Goal: Check status: Check status

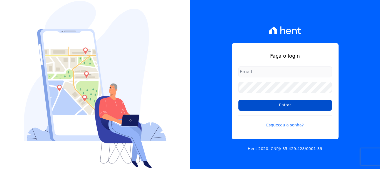
type input "[EMAIL_ADDRESS][DOMAIN_NAME]"
click at [294, 108] on input "Entrar" at bounding box center [284, 104] width 93 height 11
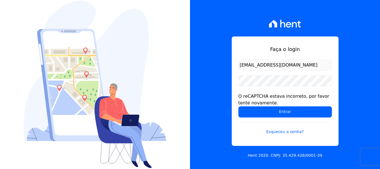
click at [173, 69] on div at bounding box center [95, 84] width 190 height 169
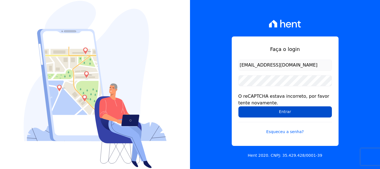
click at [279, 112] on input "Entrar" at bounding box center [284, 111] width 93 height 11
drag, startPoint x: 164, startPoint y: 83, endPoint x: 256, endPoint y: 109, distance: 95.6
click at [164, 83] on img at bounding box center [95, 84] width 143 height 167
click at [256, 109] on input "Entrar" at bounding box center [284, 111] width 93 height 11
click at [247, 109] on input "Entrar" at bounding box center [284, 111] width 93 height 11
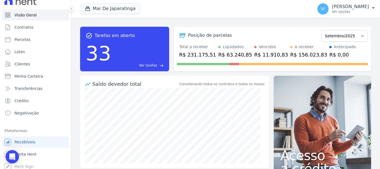
scroll to position [10, 0]
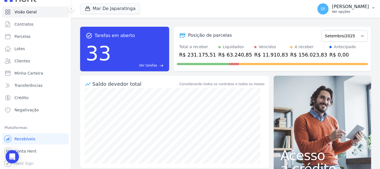
click at [373, 10] on icon "button" at bounding box center [373, 8] width 4 height 4
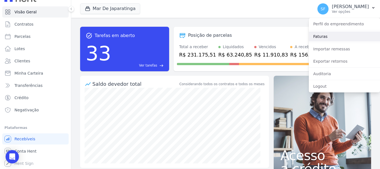
click at [341, 32] on link "Faturas" at bounding box center [343, 36] width 71 height 10
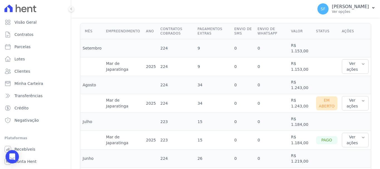
scroll to position [167, 0]
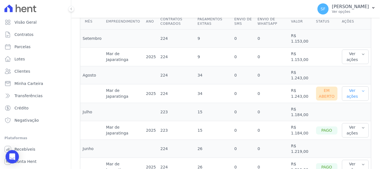
click at [345, 91] on button "Ver ações" at bounding box center [355, 93] width 27 height 14
click at [346, 110] on link "Ver boleto" at bounding box center [364, 112] width 41 height 6
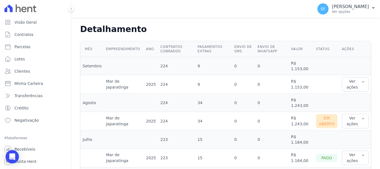
scroll to position [139, 0]
click at [357, 86] on button "Ver ações" at bounding box center [355, 84] width 27 height 14
click at [346, 94] on link "Ver detalhes" at bounding box center [356, 96] width 24 height 6
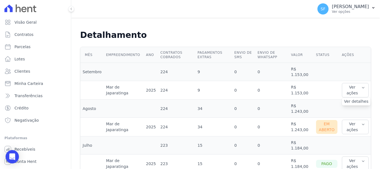
scroll to position [195, 0]
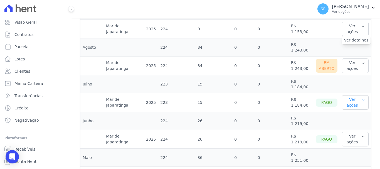
click at [350, 103] on button "Ver ações" at bounding box center [355, 102] width 27 height 14
click at [345, 119] on link "Ver boleto" at bounding box center [364, 121] width 41 height 6
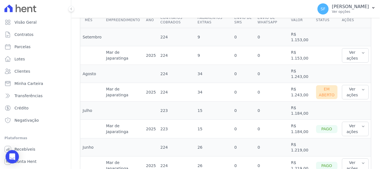
scroll to position [167, 0]
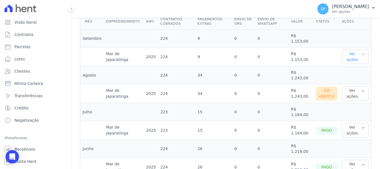
click at [361, 53] on icon "button" at bounding box center [363, 54] width 4 height 4
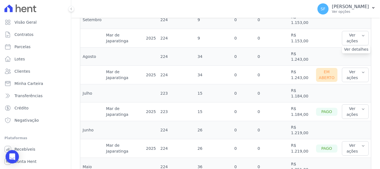
scroll to position [195, 0]
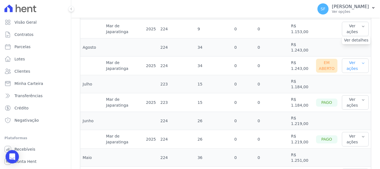
click at [347, 68] on button "Ver ações" at bounding box center [355, 65] width 27 height 14
click at [346, 91] on link "Nota fiscal eletrônica" at bounding box center [364, 91] width 41 height 6
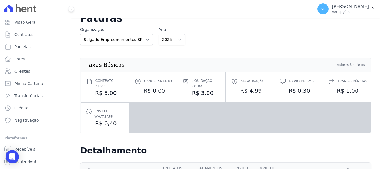
scroll to position [28, 0]
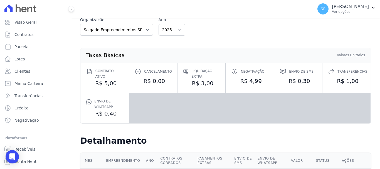
click at [221, 19] on div "Organização Salgado Empreendimentos SPE LTDA. Ano 2025 2024 2023 2022 2021 2020" at bounding box center [225, 26] width 291 height 19
click at [366, 10] on p "Ver opções" at bounding box center [350, 11] width 37 height 4
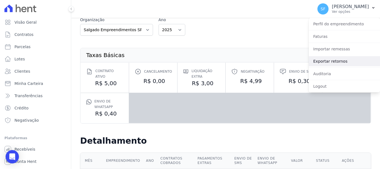
click at [336, 59] on link "Exportar retornos" at bounding box center [343, 61] width 71 height 10
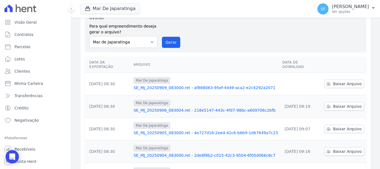
scroll to position [56, 0]
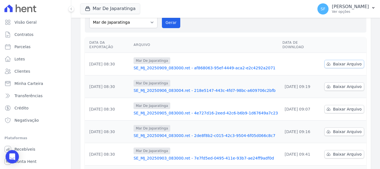
click at [340, 61] on span "Baixar Arquivo" at bounding box center [347, 64] width 29 height 6
click at [39, 83] on span "Minha Carteira" at bounding box center [28, 84] width 29 height 6
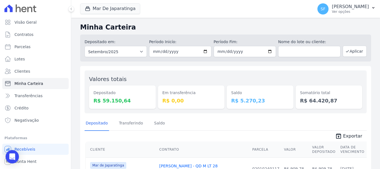
click at [200, 121] on div "Depositado Transferindo Saldo" at bounding box center [225, 123] width 282 height 14
click at [204, 51] on input "2025-09-01" at bounding box center [180, 51] width 62 height 11
click at [204, 51] on input "2025-09-02" at bounding box center [180, 51] width 62 height 11
type input "2025-09-01"
click at [268, 52] on input "2025-09-30" at bounding box center [244, 51] width 62 height 11
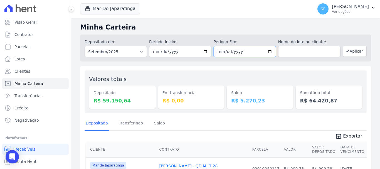
type input "[DATE]"
click at [203, 147] on th "Contrato" at bounding box center [203, 149] width 93 height 16
click at [353, 52] on button "Aplicar" at bounding box center [354, 51] width 24 height 11
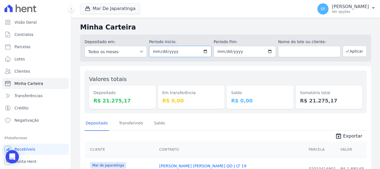
click at [204, 51] on input "[DATE]" at bounding box center [180, 51] width 62 height 11
type input "[DATE]"
click at [267, 51] on input "[DATE]" at bounding box center [244, 51] width 62 height 11
type input "[DATE]"
drag, startPoint x: 315, startPoint y: 77, endPoint x: 344, endPoint y: 66, distance: 30.8
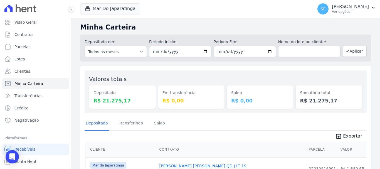
click at [316, 76] on div "Somatório total R$ 21.275,17" at bounding box center [328, 92] width 67 height 34
click at [350, 53] on button "Aplicar" at bounding box center [354, 51] width 24 height 11
